Goal: Information Seeking & Learning: Learn about a topic

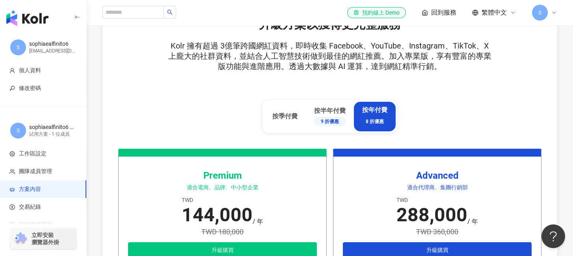
scroll to position [323, 0]
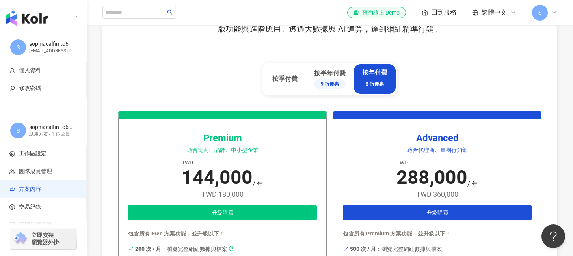
click at [134, 69] on div "升級方案以獲得更完整服務 Kolr 擁有超過 3億筆跨國網紅資料，即時收集 Facebook、YouTube、Instagram、TikTok、X 上龐大的社…" at bounding box center [330, 45] width 424 height 132
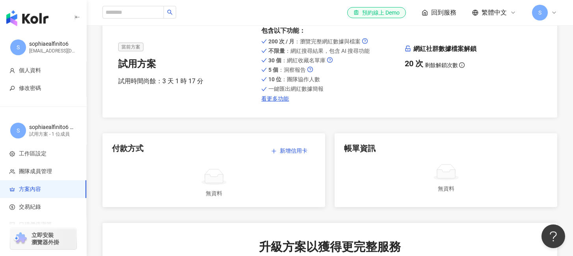
scroll to position [0, 0]
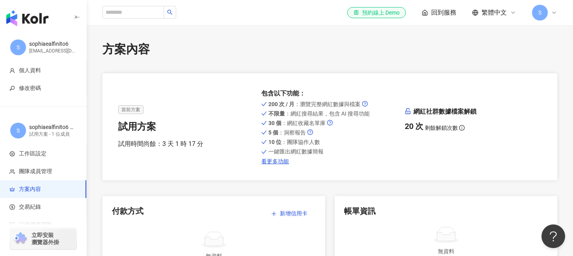
click at [32, 24] on img "button" at bounding box center [27, 18] width 42 height 16
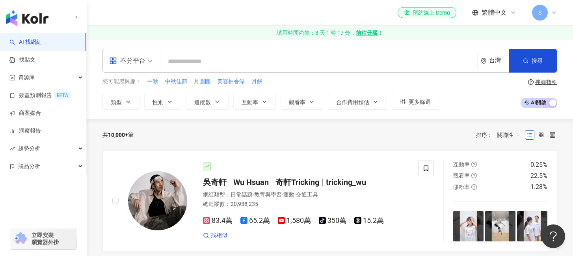
click at [183, 58] on input "search" at bounding box center [319, 61] width 311 height 15
click at [186, 64] on input "search" at bounding box center [319, 61] width 311 height 15
click at [132, 105] on button "類型" at bounding box center [121, 102] width 37 height 16
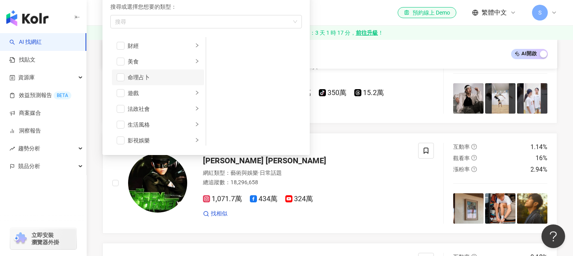
scroll to position [72, 0]
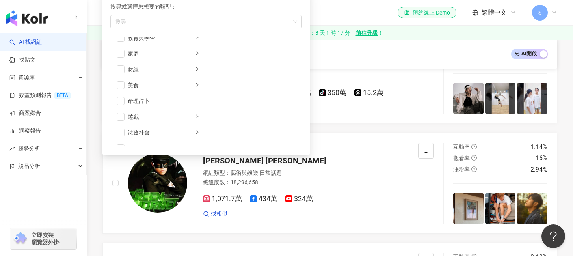
click at [379, 46] on div "AI 開啟 AI 關閉" at bounding box center [330, 53] width 455 height 29
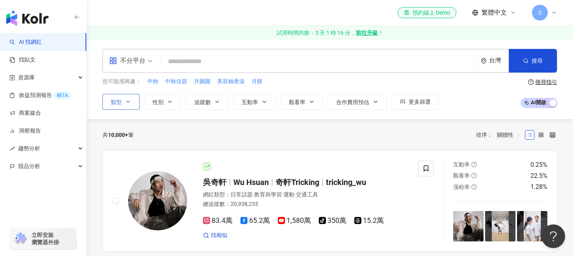
click at [112, 106] on button "類型" at bounding box center [121, 102] width 37 height 16
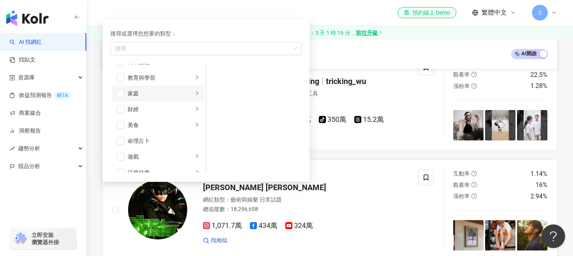
scroll to position [60, 0]
click at [160, 125] on div "美食" at bounding box center [160, 124] width 65 height 9
click at [132, 93] on div "家庭" at bounding box center [160, 92] width 65 height 9
click at [123, 93] on span "button" at bounding box center [121, 93] width 8 height 8
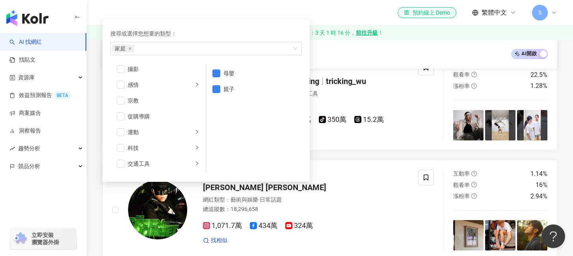
scroll to position [273, 0]
click at [121, 147] on span "button" at bounding box center [121, 147] width 8 height 8
click at [170, 148] on div "旅遊" at bounding box center [160, 147] width 65 height 9
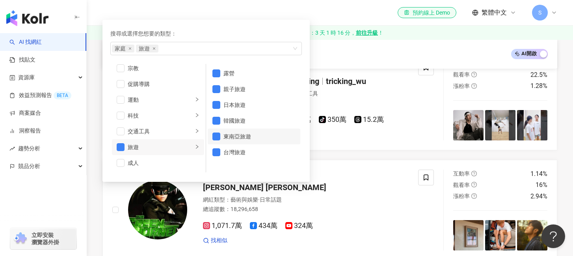
click at [215, 136] on span "button" at bounding box center [217, 136] width 8 height 8
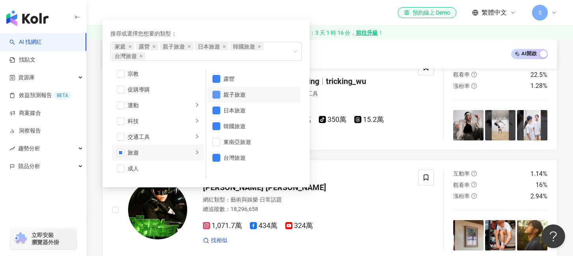
click at [217, 96] on span "button" at bounding box center [217, 95] width 8 height 8
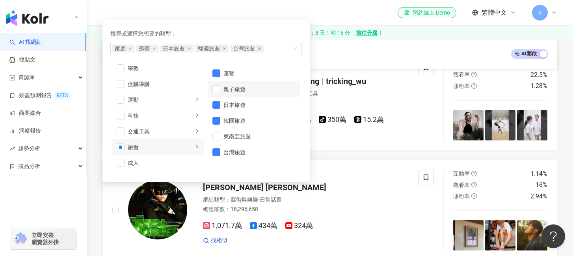
click at [218, 90] on span "button" at bounding box center [217, 89] width 8 height 8
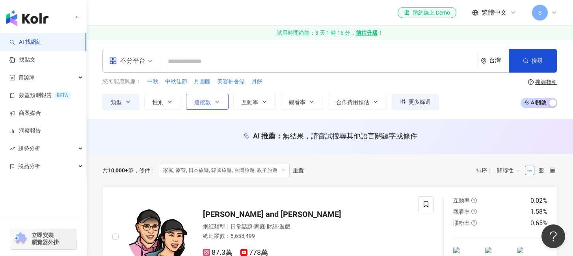
click at [195, 101] on span "追蹤數" at bounding box center [202, 102] width 17 height 6
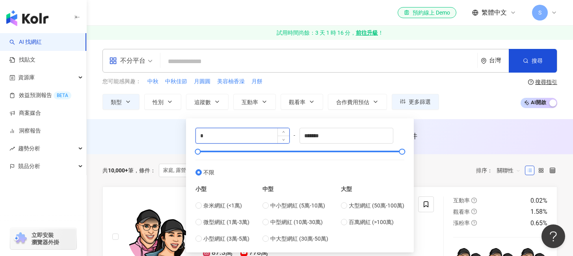
click at [262, 137] on input "*" at bounding box center [242, 135] width 93 height 15
type input "*****"
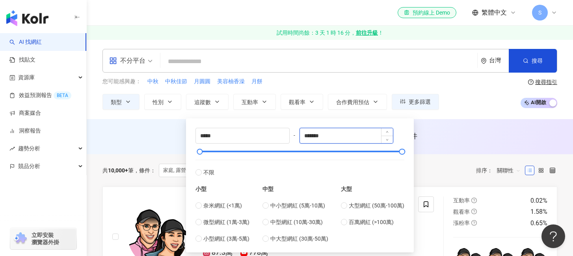
click at [339, 133] on input "*******" at bounding box center [346, 135] width 93 height 15
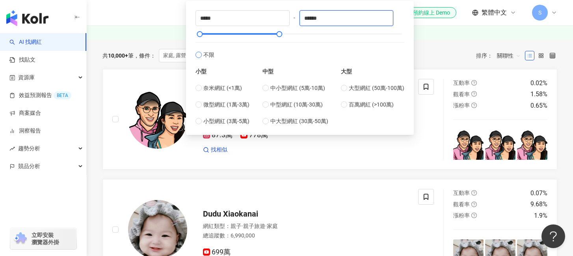
scroll to position [60, 0]
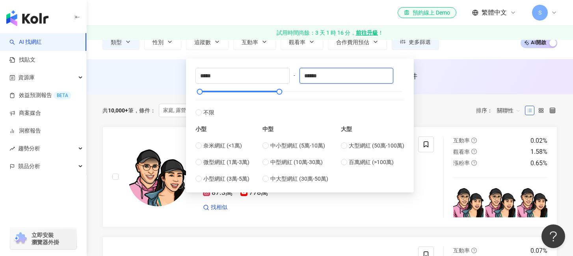
type input "******"
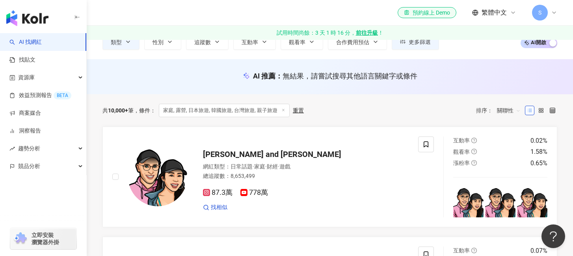
click at [484, 82] on div "AI 推薦 ： 無結果，請嘗試搜尋其他語言關鍵字或條件" at bounding box center [330, 78] width 487 height 15
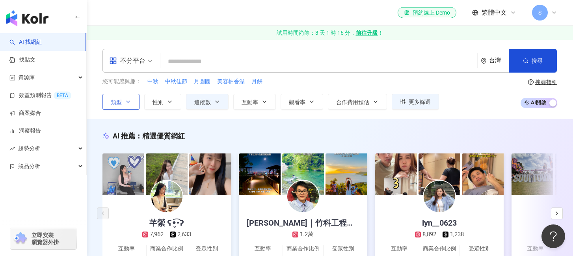
click at [132, 99] on button "類型" at bounding box center [121, 102] width 37 height 16
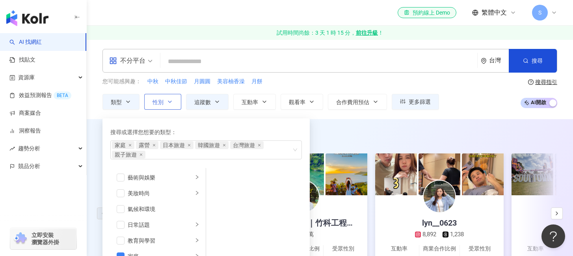
click at [170, 101] on icon "button" at bounding box center [170, 102] width 6 height 6
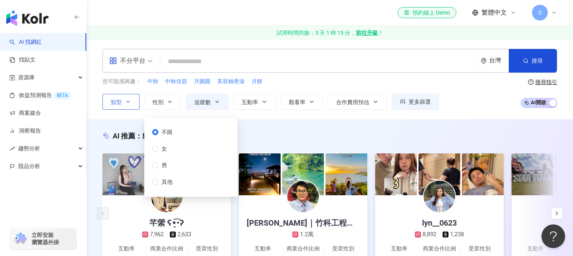
click at [125, 100] on button "類型" at bounding box center [121, 102] width 37 height 16
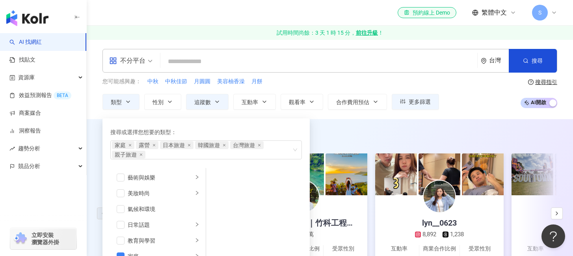
click at [353, 138] on div "AI 推薦 ： 精選優質網紅" at bounding box center [330, 136] width 455 height 10
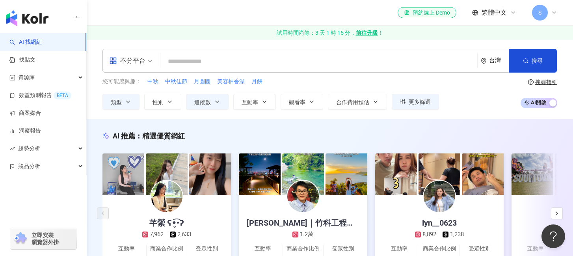
click at [262, 62] on input "search" at bounding box center [319, 61] width 311 height 15
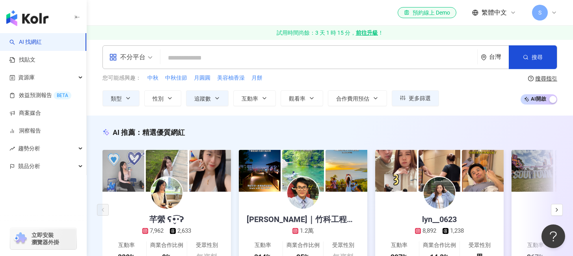
scroll to position [3, 0]
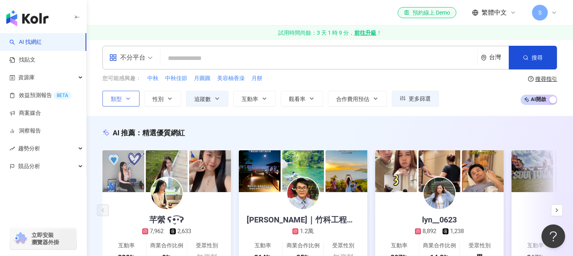
click at [130, 101] on icon "button" at bounding box center [128, 98] width 6 height 6
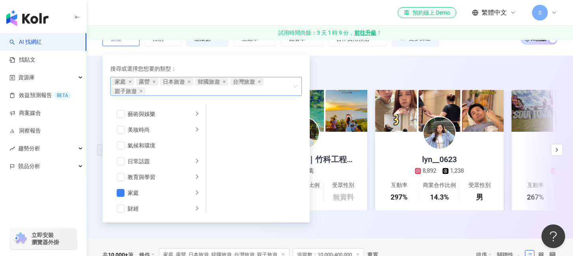
scroll to position [76, 0]
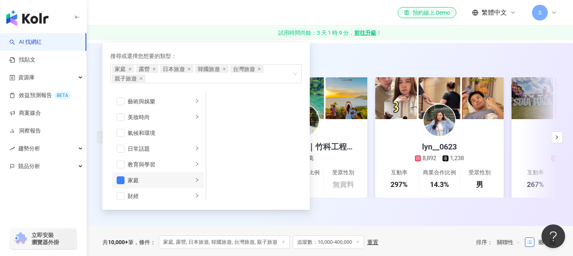
click at [180, 184] on div "家庭" at bounding box center [160, 180] width 65 height 9
click at [216, 102] on span "button" at bounding box center [217, 101] width 8 height 8
click at [216, 117] on span "button" at bounding box center [217, 117] width 8 height 8
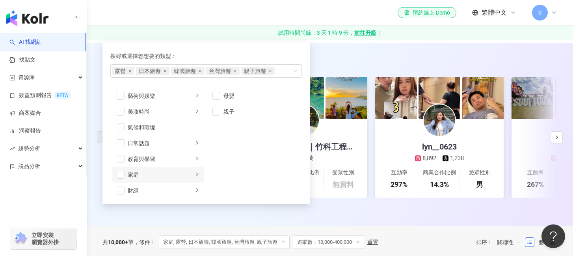
click at [156, 172] on div "家庭" at bounding box center [160, 174] width 65 height 9
click at [220, 112] on li "親子" at bounding box center [254, 112] width 93 height 16
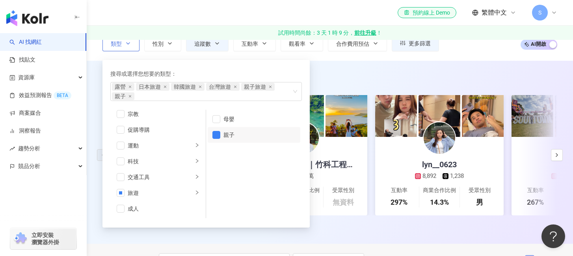
scroll to position [68, 0]
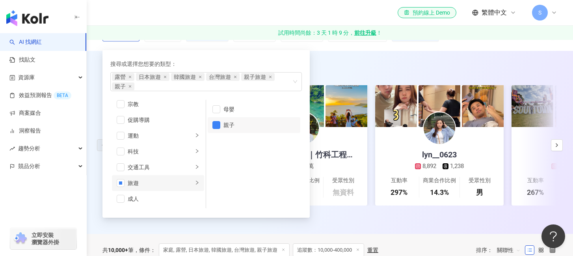
click at [156, 185] on div "旅遊" at bounding box center [160, 183] width 65 height 9
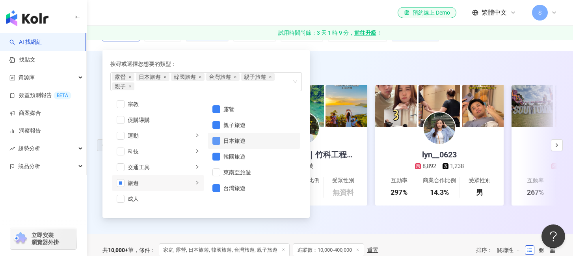
click at [217, 141] on span "button" at bounding box center [217, 141] width 8 height 8
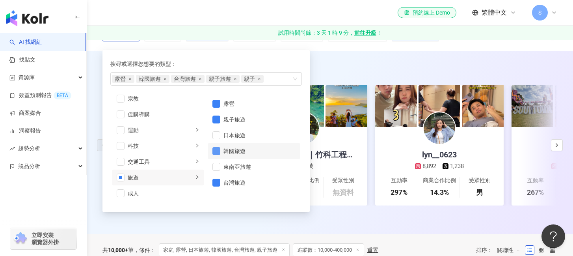
click at [218, 152] on span "button" at bounding box center [217, 151] width 8 height 8
click at [377, 60] on div "AI 推薦 ： 精選優質網紅 芊縈 ʕ•̬͡•ʔ 7,962 2,633 互動率 330% 商業合作比例 0% 受眾性別 無資料 [PERSON_NAME]翰…" at bounding box center [330, 142] width 487 height 183
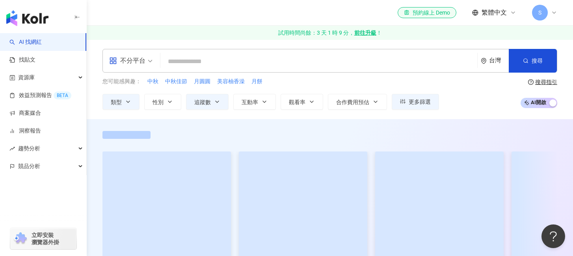
click at [290, 55] on input "search" at bounding box center [319, 61] width 311 height 15
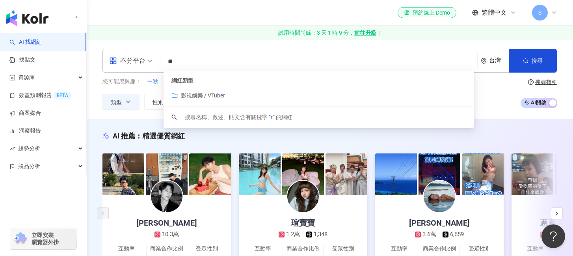
type input "*"
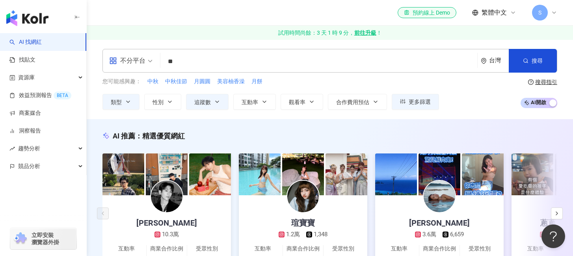
type input "*"
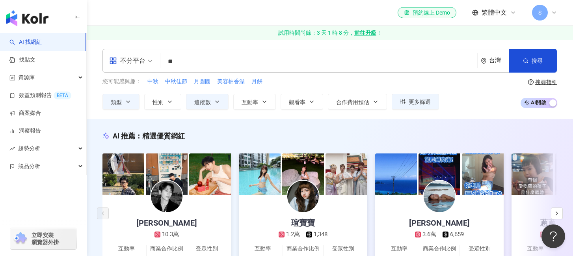
type input "*"
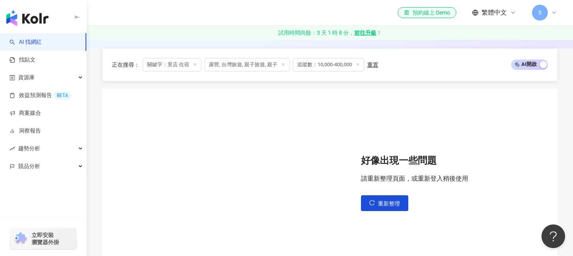
scroll to position [326, 0]
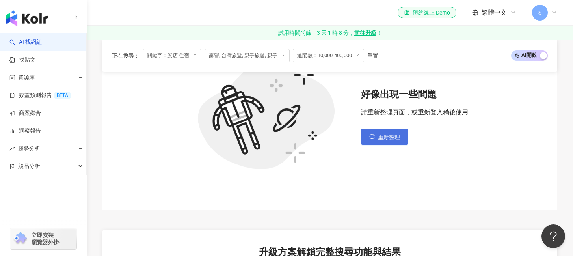
type input "*****"
click at [397, 135] on span "重新整理" at bounding box center [389, 137] width 22 height 6
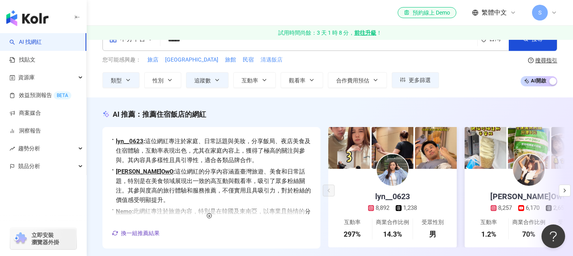
scroll to position [0, 0]
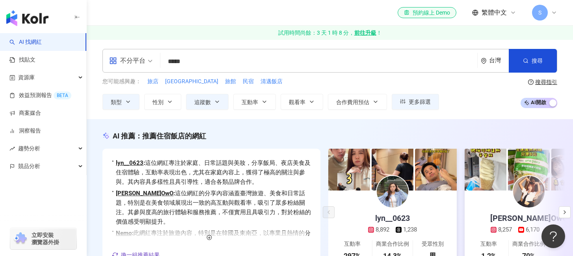
drag, startPoint x: 220, startPoint y: 99, endPoint x: 239, endPoint y: 123, distance: 30.5
click at [220, 99] on icon "button" at bounding box center [217, 102] width 6 height 6
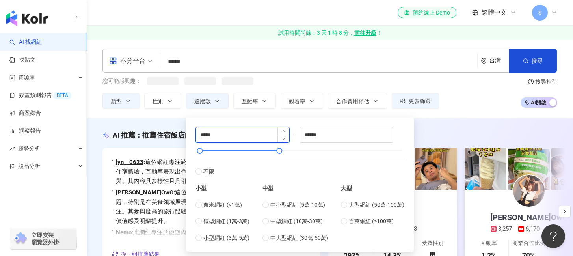
click at [242, 134] on input "*****" at bounding box center [242, 134] width 93 height 15
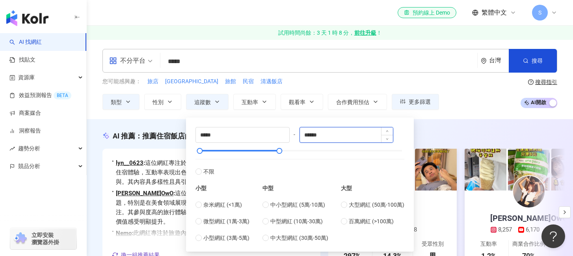
click at [330, 136] on input "******" at bounding box center [346, 134] width 93 height 15
type input "*****"
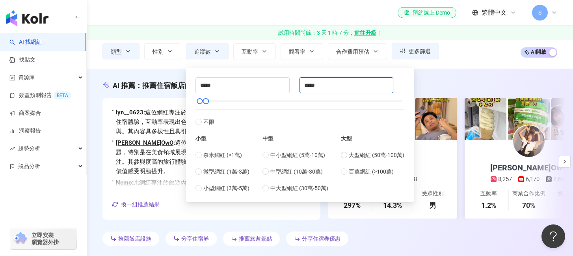
scroll to position [1, 0]
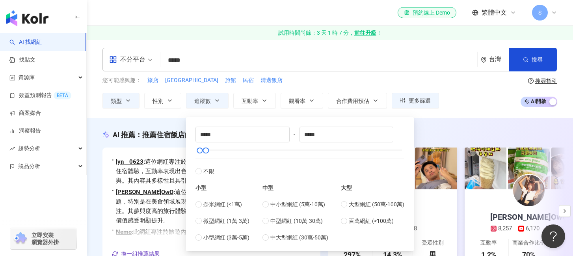
click at [454, 104] on div "您可能感興趣： 旅店 [GEOGRAPHIC_DATA]飯店 類型 性別 追蹤數 互動率 觀看率 合作費用預估 更多篩選 ***** - ***** 不限 小…" at bounding box center [330, 92] width 455 height 32
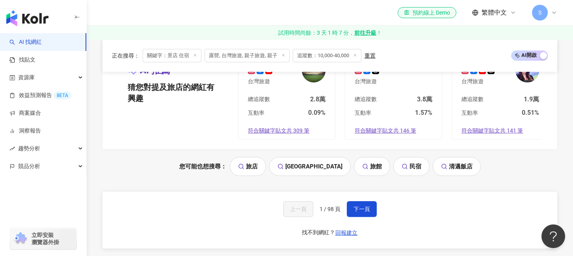
scroll to position [1653, 0]
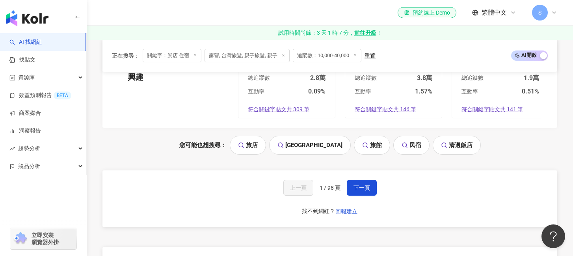
click at [360, 196] on div "上一頁 1 / 98 頁 下一頁 找不到網紅？ 回報建立" at bounding box center [330, 198] width 455 height 57
click at [358, 188] on span "下一頁" at bounding box center [362, 188] width 17 height 6
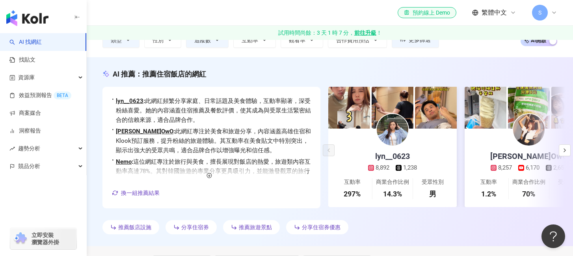
scroll to position [19, 0]
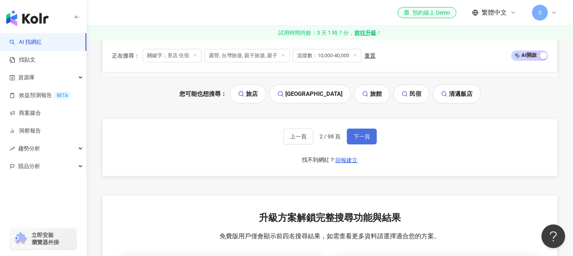
click at [357, 136] on span "下一頁" at bounding box center [362, 136] width 17 height 6
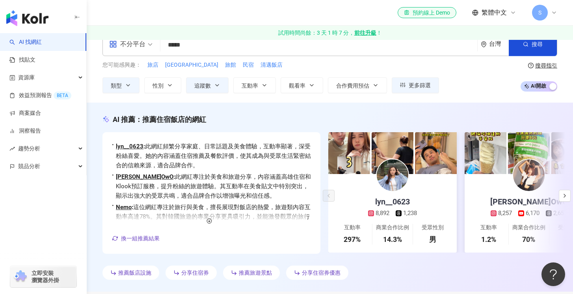
scroll to position [0, 0]
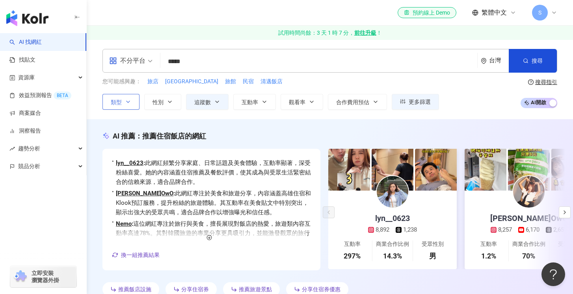
click at [135, 96] on button "類型" at bounding box center [121, 102] width 37 height 16
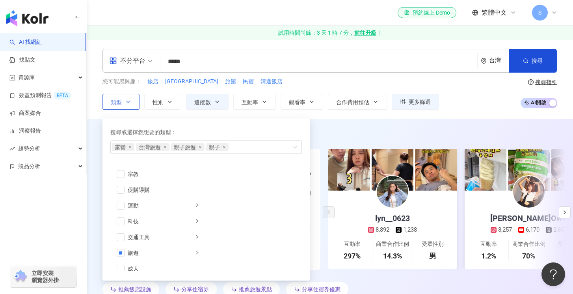
scroll to position [267, 0]
click at [162, 252] on div "旅遊" at bounding box center [160, 252] width 65 height 9
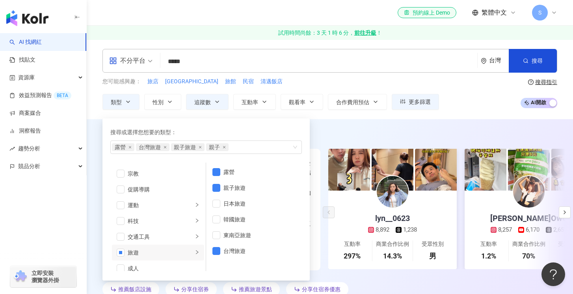
click at [99, 202] on div "AI 推薦 ： 推薦住宿飯店的網紅 • lyn__0623 : 此網紅頻繁分享家庭、日常話題及美食體驗，互動率顯著，深受粉絲喜愛。她的內容涵蓋住宿推薦及餐飲評…" at bounding box center [330, 215] width 487 height 168
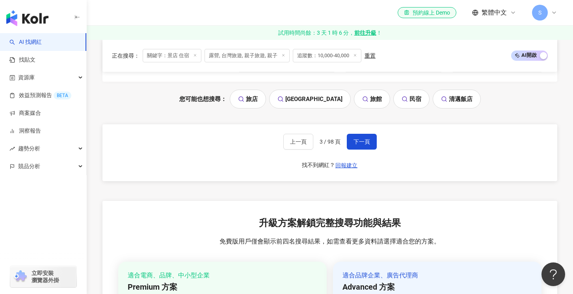
scroll to position [1657, 0]
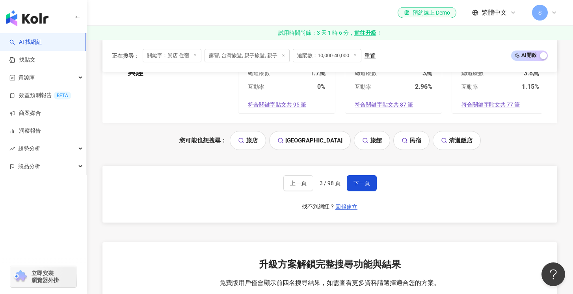
click at [368, 191] on div "上一頁 3 / 98 頁 下一頁 找不到網紅？ 回報建立" at bounding box center [330, 194] width 455 height 57
drag, startPoint x: 385, startPoint y: 180, endPoint x: 380, endPoint y: 182, distance: 5.0
click at [383, 181] on div "上一頁 3 / 98 頁 下一頁 找不到網紅？ 回報建立" at bounding box center [330, 194] width 455 height 57
drag, startPoint x: 367, startPoint y: 183, endPoint x: 459, endPoint y: 165, distance: 93.6
click at [368, 183] on span "下一頁" at bounding box center [362, 183] width 17 height 6
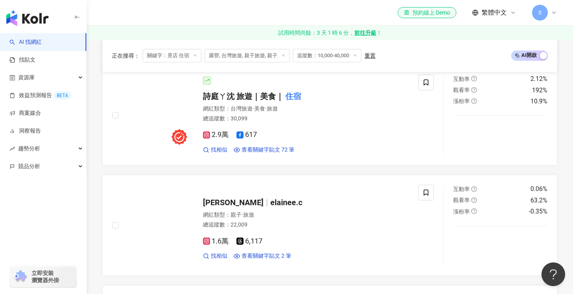
scroll to position [913, 0]
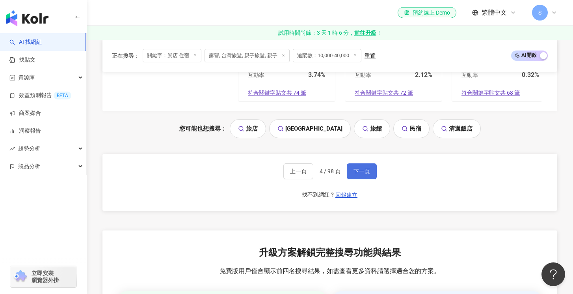
click at [367, 174] on span "下一頁" at bounding box center [362, 171] width 17 height 6
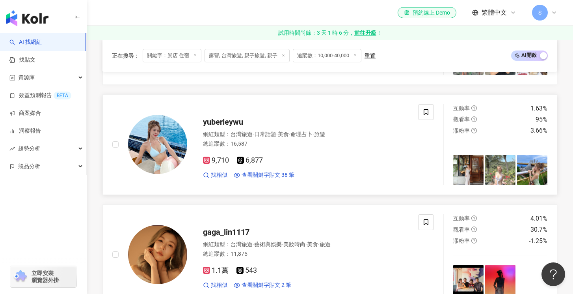
scroll to position [570, 0]
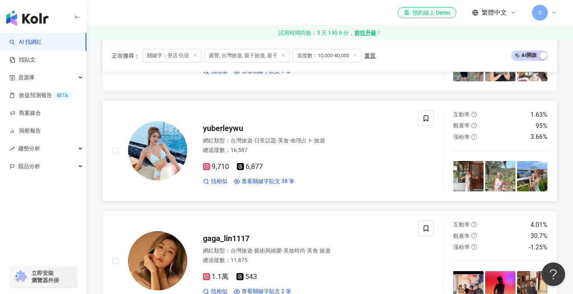
click at [234, 127] on span "yuberleywu" at bounding box center [223, 127] width 40 height 9
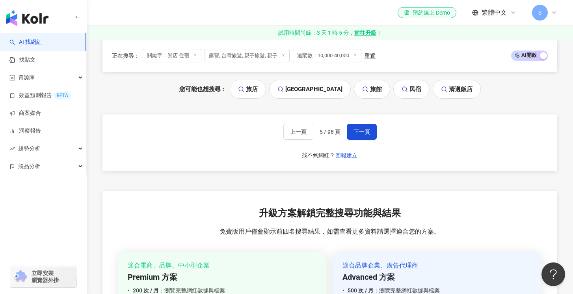
scroll to position [1774, 0]
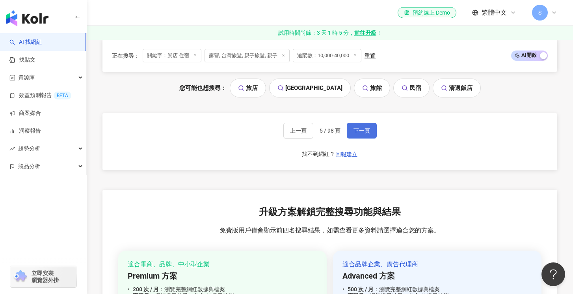
click at [356, 127] on span "下一頁" at bounding box center [362, 130] width 17 height 6
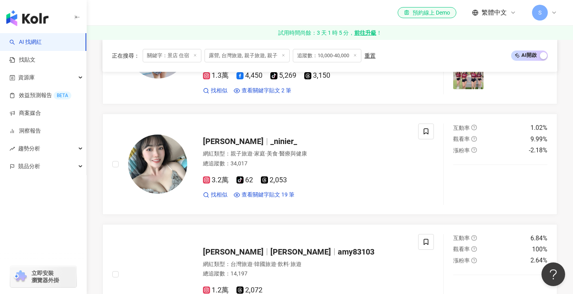
scroll to position [459, 0]
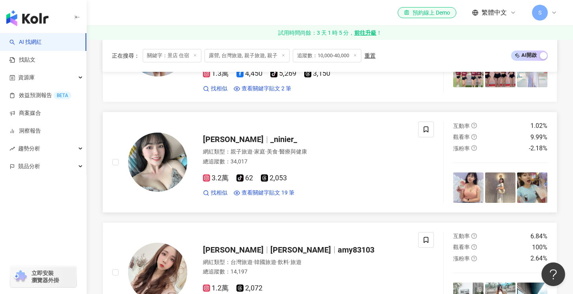
click at [222, 127] on div "[PERSON_NAME] _ninier_ 網紅類型 ： 親子旅遊 · 家庭 · 美食 · 醫療與健康 總追蹤數 ： 34,017 3.2萬 tiktok-…" at bounding box center [298, 161] width 222 height 69
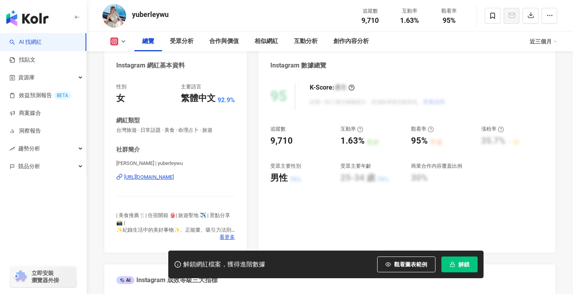
scroll to position [95, 0]
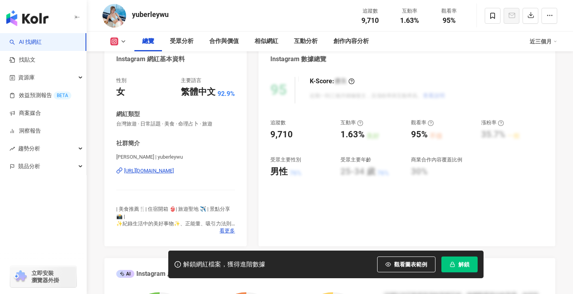
click at [174, 170] on div "https://www.instagram.com/yuberleywu/" at bounding box center [149, 170] width 50 height 7
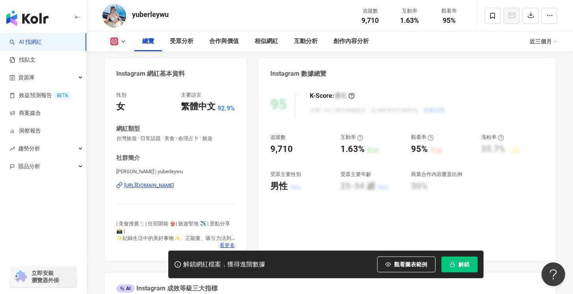
scroll to position [69, 0]
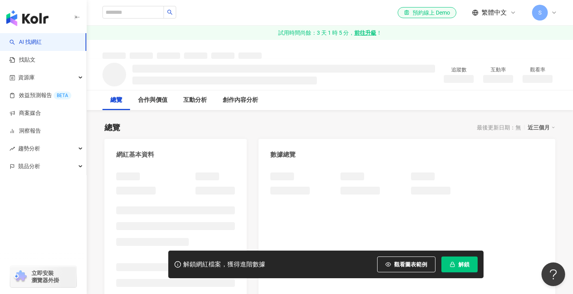
scroll to position [2, 0]
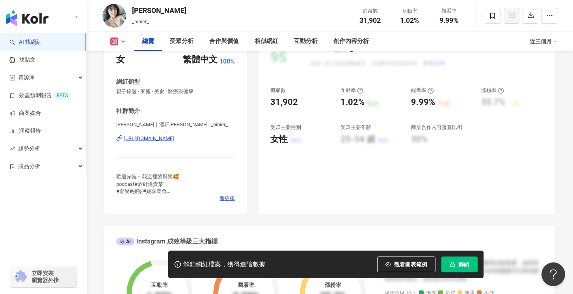
scroll to position [141, 0]
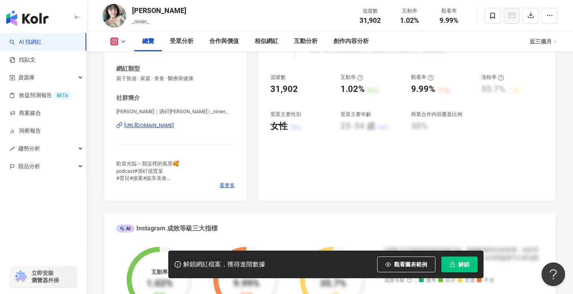
click at [174, 127] on div "https://www.instagram.com/_ninier_/" at bounding box center [149, 125] width 50 height 7
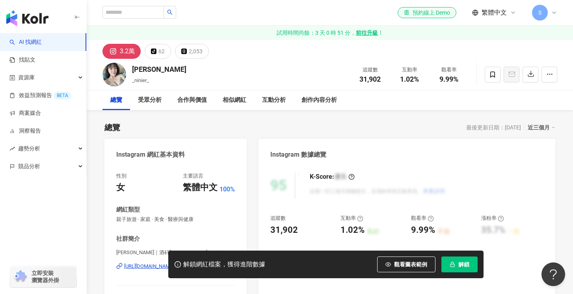
scroll to position [139, 0]
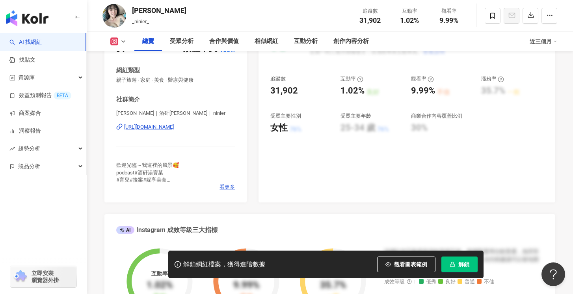
click at [174, 128] on div "https://www.instagram.com/_ninier_/" at bounding box center [149, 126] width 50 height 7
